Goal: Information Seeking & Learning: Get advice/opinions

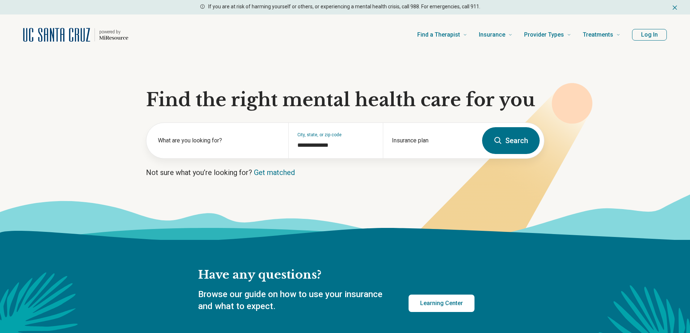
click at [647, 37] on button "Log In" at bounding box center [649, 35] width 35 height 12
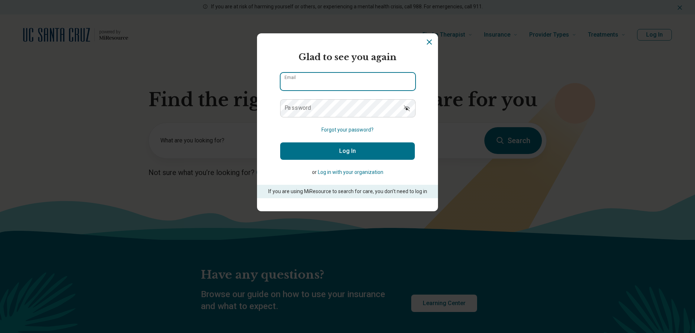
click at [328, 82] on input "Email" at bounding box center [348, 81] width 135 height 17
click at [328, 82] on input "********" at bounding box center [348, 81] width 135 height 17
type input "**********"
click at [326, 151] on button "Log In" at bounding box center [347, 150] width 135 height 17
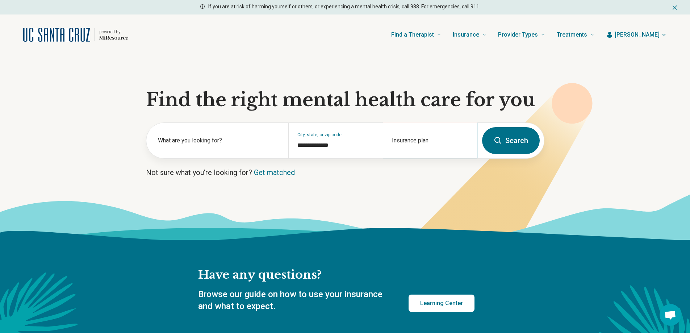
click at [423, 137] on div "Insurance plan" at bounding box center [430, 140] width 94 height 35
click at [423, 169] on div "UCSC Student Insurance" at bounding box center [421, 171] width 76 height 14
type input "**********"
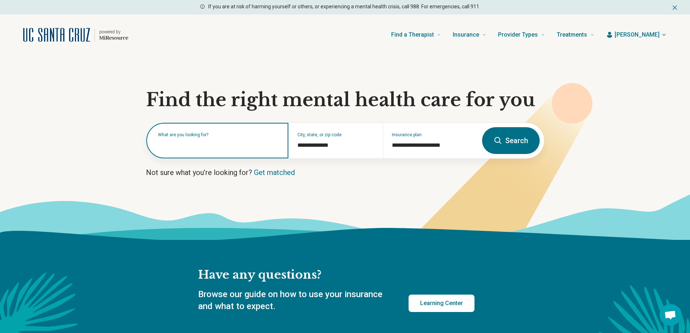
click at [187, 147] on input "text" at bounding box center [219, 144] width 122 height 9
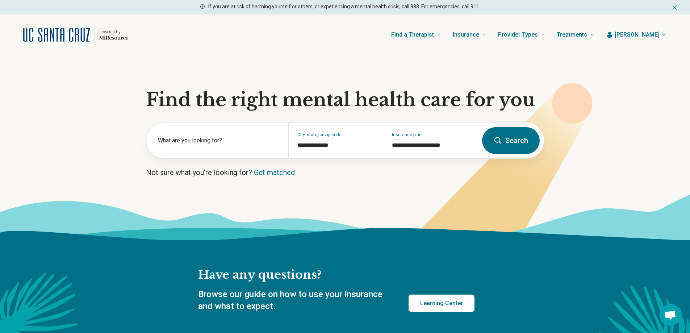
click at [506, 144] on button "Search" at bounding box center [511, 140] width 58 height 27
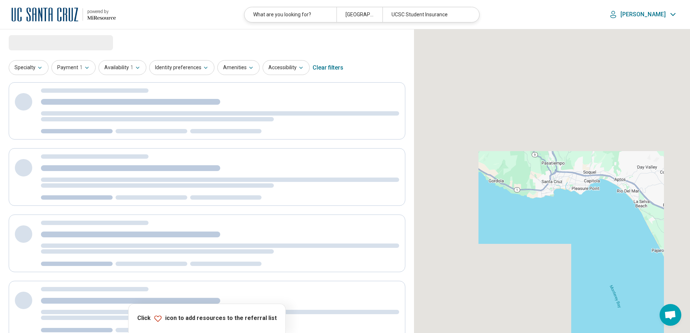
select select "***"
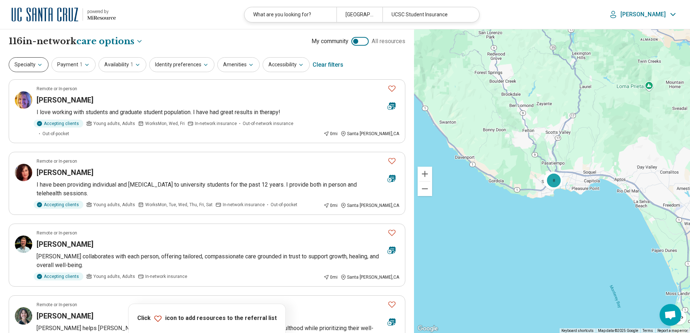
click at [29, 66] on button "Specialty" at bounding box center [29, 64] width 40 height 15
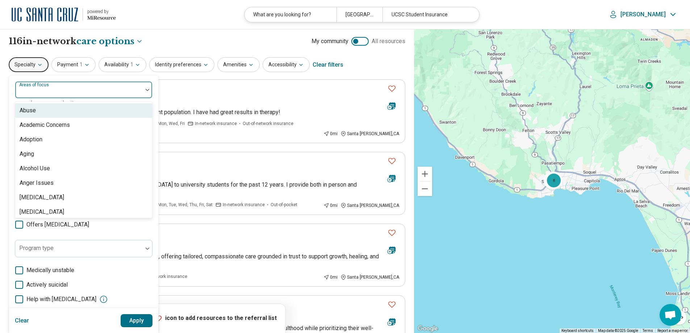
click at [85, 92] on div at bounding box center [79, 93] width 122 height 10
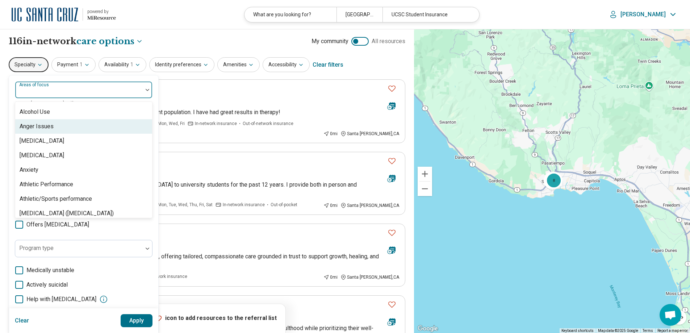
scroll to position [72, 0]
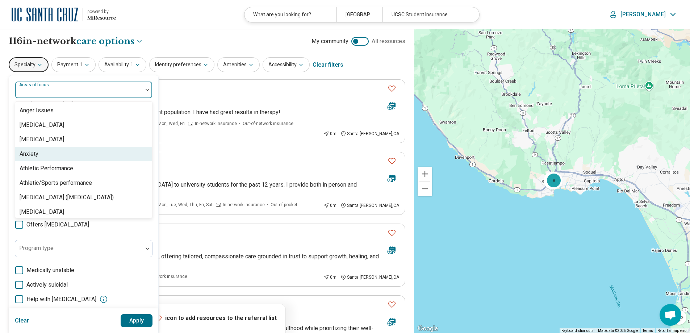
click at [28, 148] on div "Anxiety" at bounding box center [83, 154] width 137 height 14
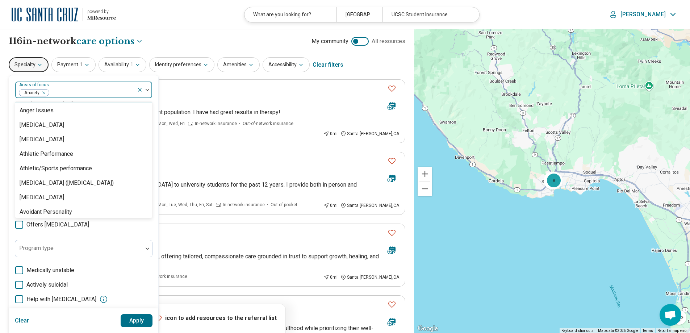
click at [148, 88] on div at bounding box center [144, 89] width 15 height 17
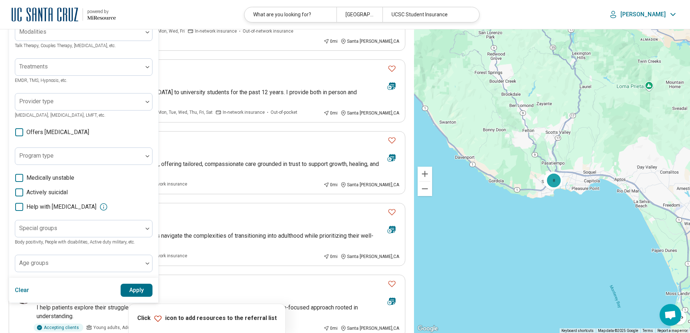
scroll to position [97, 0]
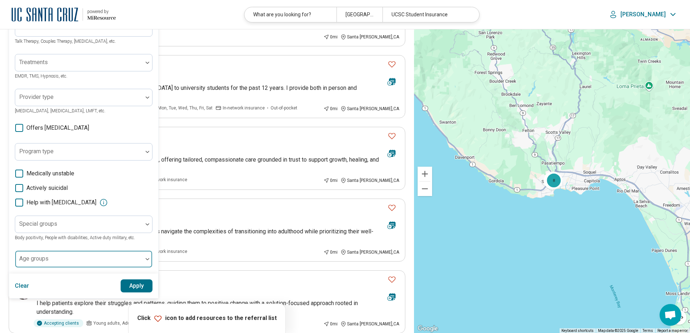
click at [59, 259] on div at bounding box center [79, 262] width 122 height 10
click at [36, 255] on label "Age groups" at bounding box center [31, 253] width 24 height 5
click at [139, 256] on div at bounding box center [78, 259] width 127 height 16
click at [149, 259] on img at bounding box center [148, 259] width 4 height 2
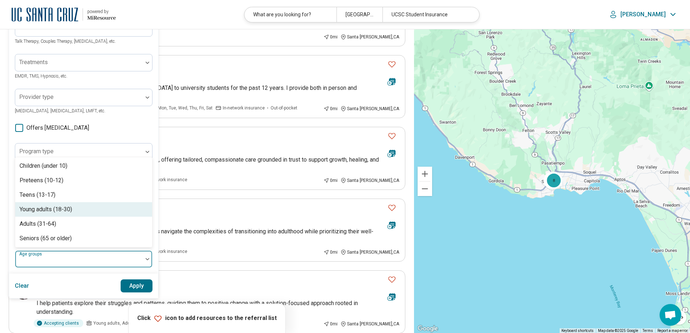
click at [53, 210] on div "Young adults (18-30)" at bounding box center [46, 209] width 52 height 9
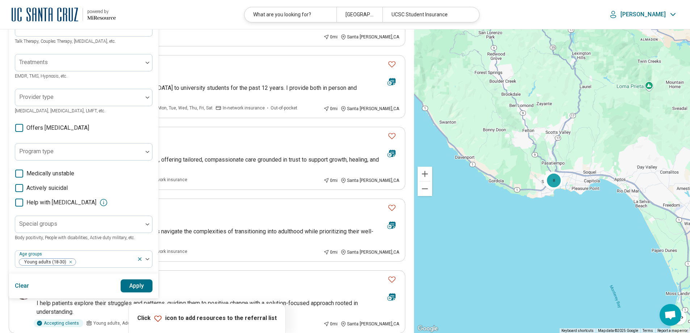
click at [129, 286] on button "Apply" at bounding box center [137, 285] width 32 height 13
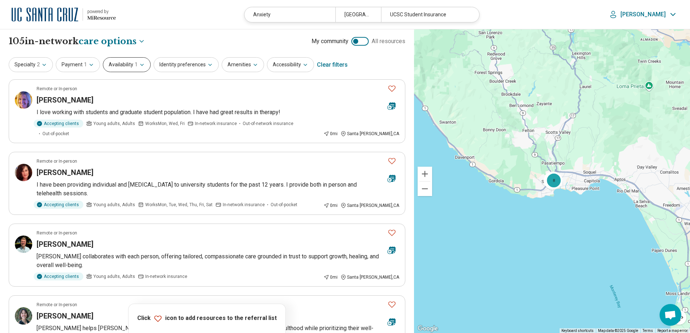
click at [115, 63] on button "Availability 1" at bounding box center [127, 64] width 48 height 15
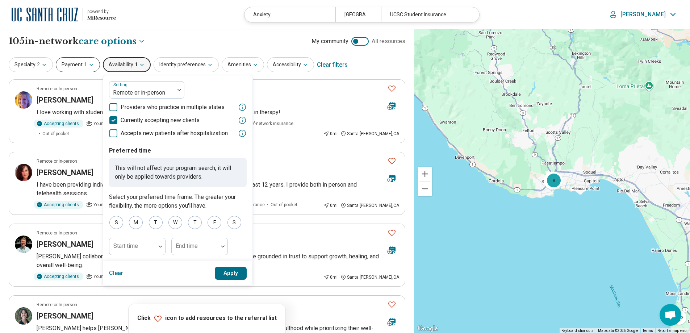
click at [70, 66] on button "Payment 1" at bounding box center [78, 64] width 44 height 15
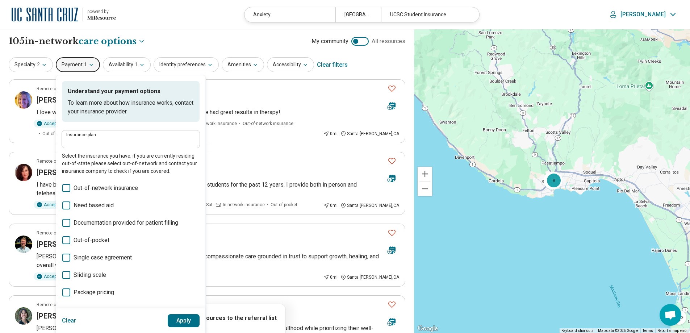
type input "**********"
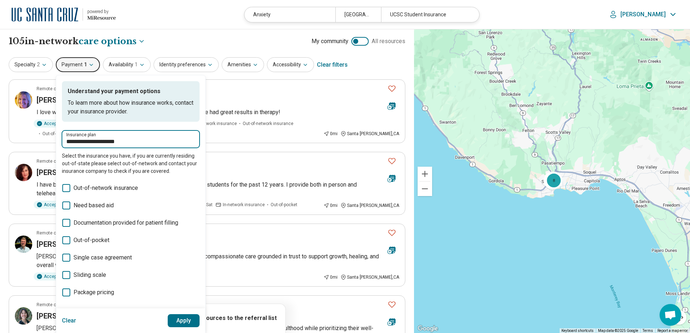
click at [148, 145] on input "**********" at bounding box center [130, 141] width 129 height 9
click at [182, 320] on button "Apply" at bounding box center [184, 320] width 32 height 13
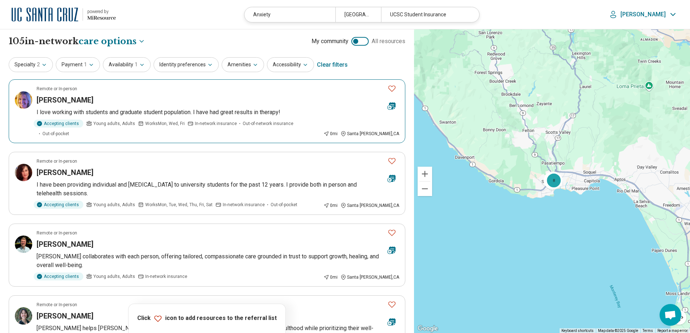
click at [393, 87] on icon "Favorite" at bounding box center [391, 88] width 9 height 9
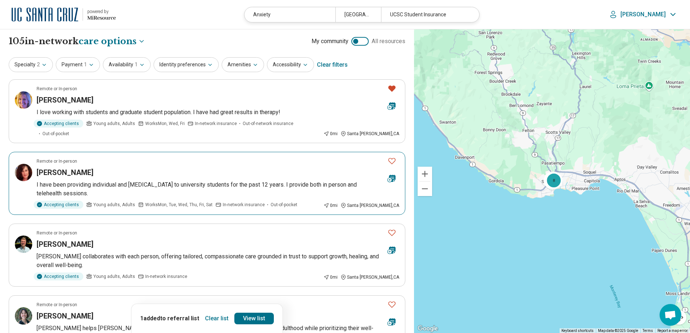
click at [392, 158] on icon "Favorite" at bounding box center [391, 161] width 7 height 6
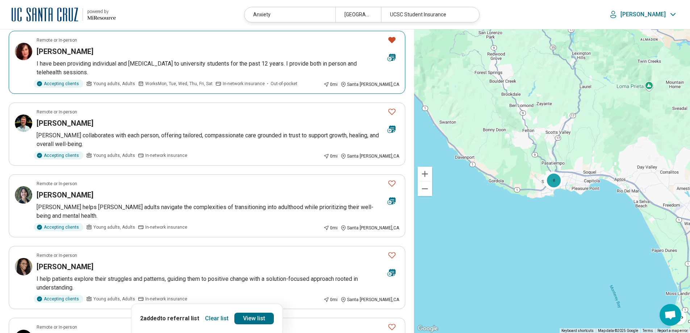
scroll to position [145, 0]
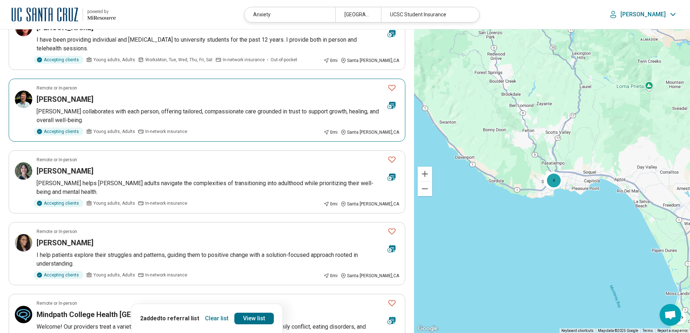
click at [393, 83] on icon "Favorite" at bounding box center [391, 87] width 9 height 9
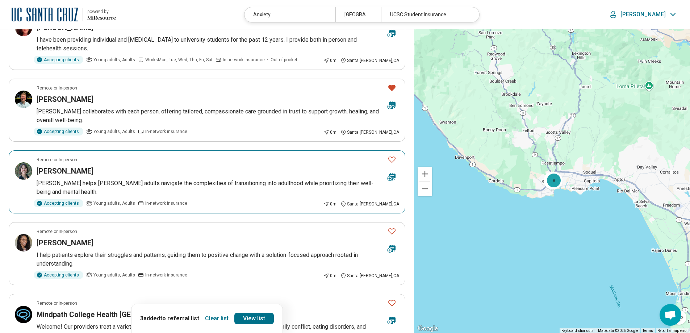
click at [391, 155] on icon "Favorite" at bounding box center [391, 159] width 9 height 9
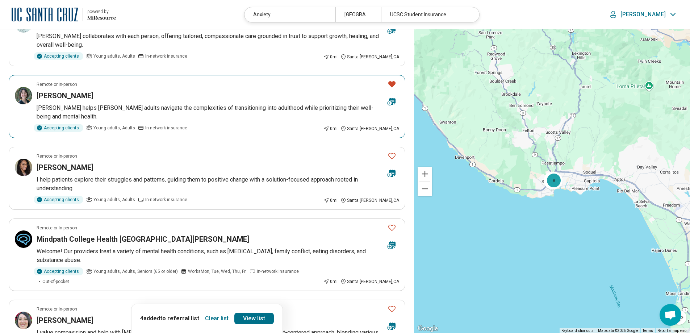
scroll to position [265, 0]
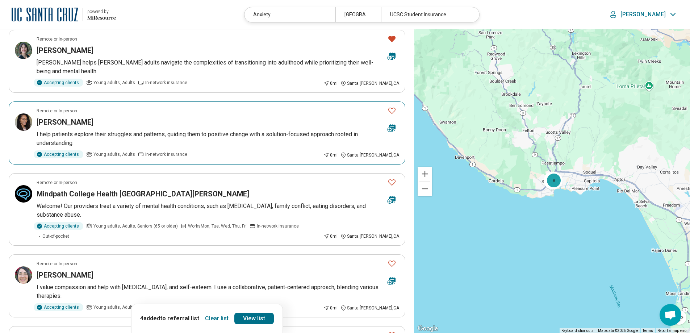
click at [391, 106] on icon "Favorite" at bounding box center [391, 110] width 9 height 9
click at [392, 179] on icon "Favorite" at bounding box center [391, 182] width 7 height 6
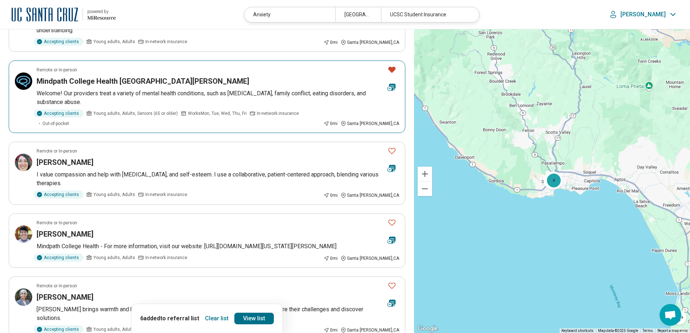
scroll to position [386, 0]
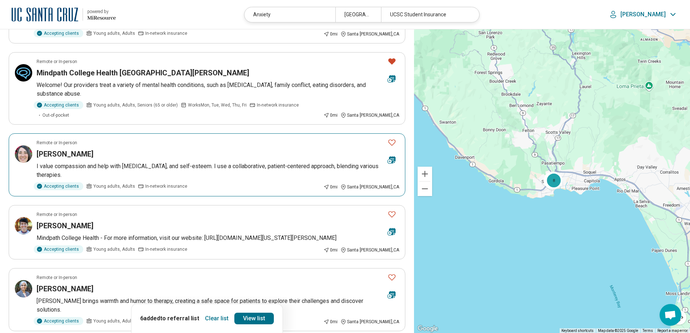
click at [392, 138] on icon "Favorite" at bounding box center [391, 142] width 9 height 9
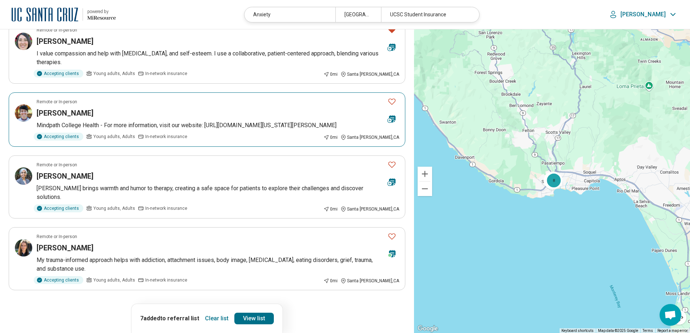
scroll to position [507, 0]
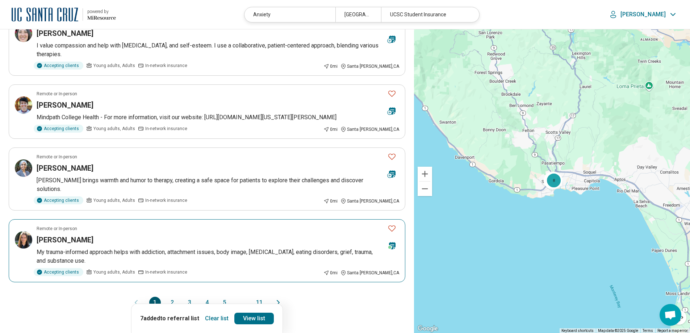
click at [390, 224] on icon "Favorite" at bounding box center [391, 228] width 9 height 9
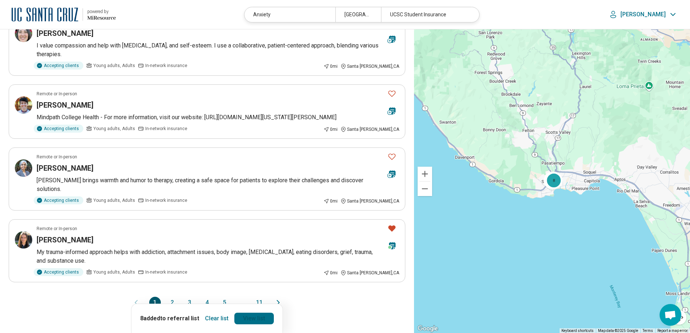
click at [248, 312] on link "View list" at bounding box center [253, 318] width 39 height 12
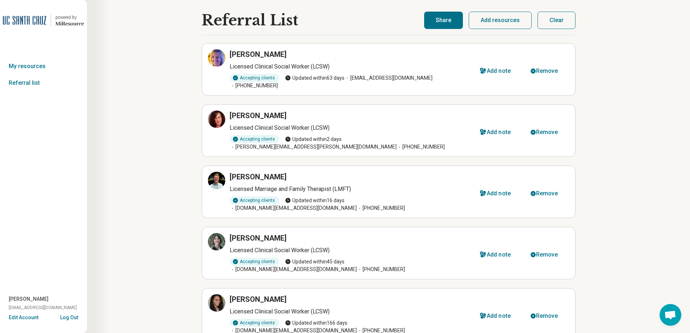
scroll to position [97, 0]
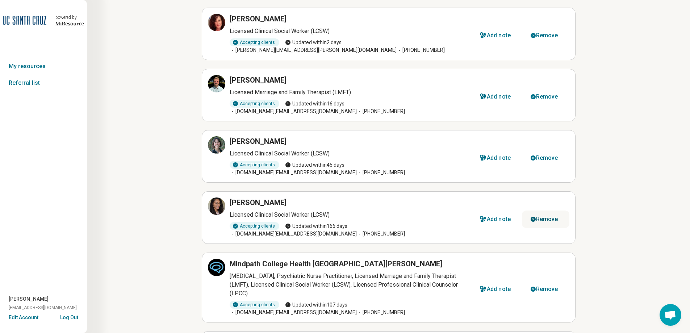
click at [545, 216] on div "Remove" at bounding box center [547, 219] width 22 height 6
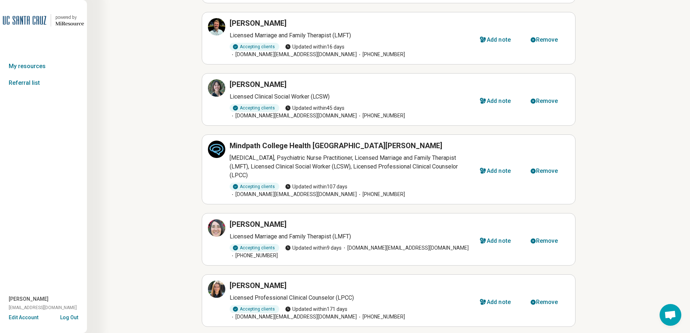
scroll to position [157, 0]
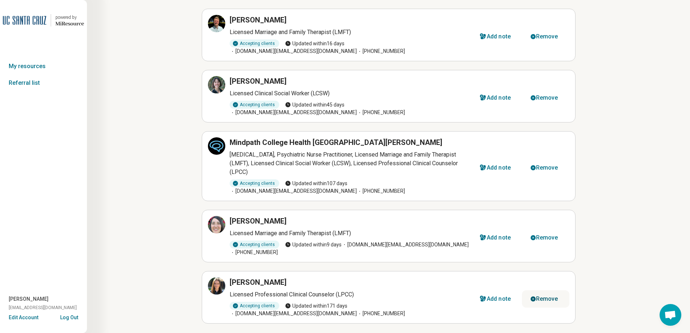
click at [549, 296] on div "Remove" at bounding box center [547, 299] width 22 height 6
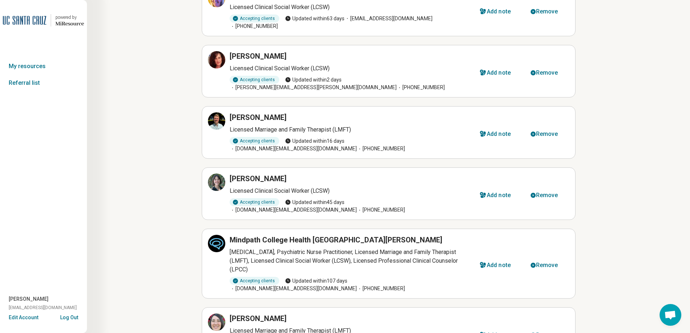
scroll to position [0, 0]
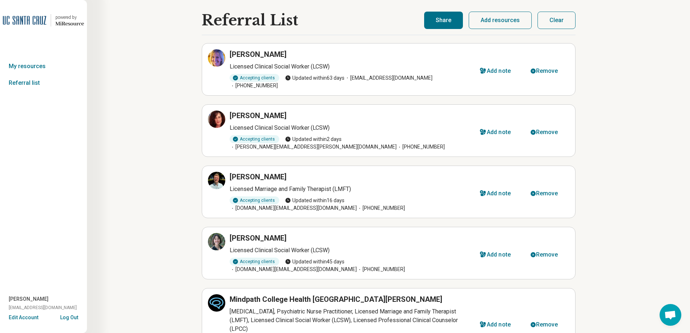
click at [441, 20] on button "Share" at bounding box center [443, 20] width 39 height 17
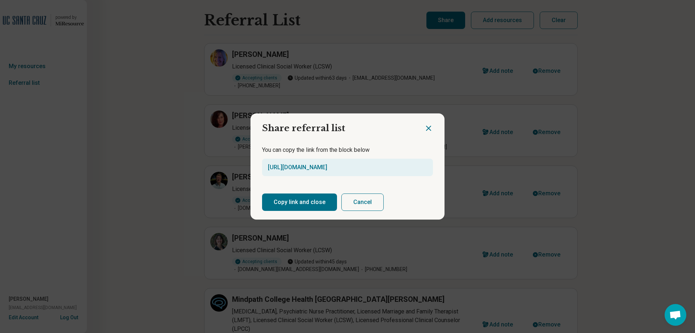
click at [288, 203] on button "Copy link and close" at bounding box center [299, 201] width 75 height 17
